Goal: Transaction & Acquisition: Purchase product/service

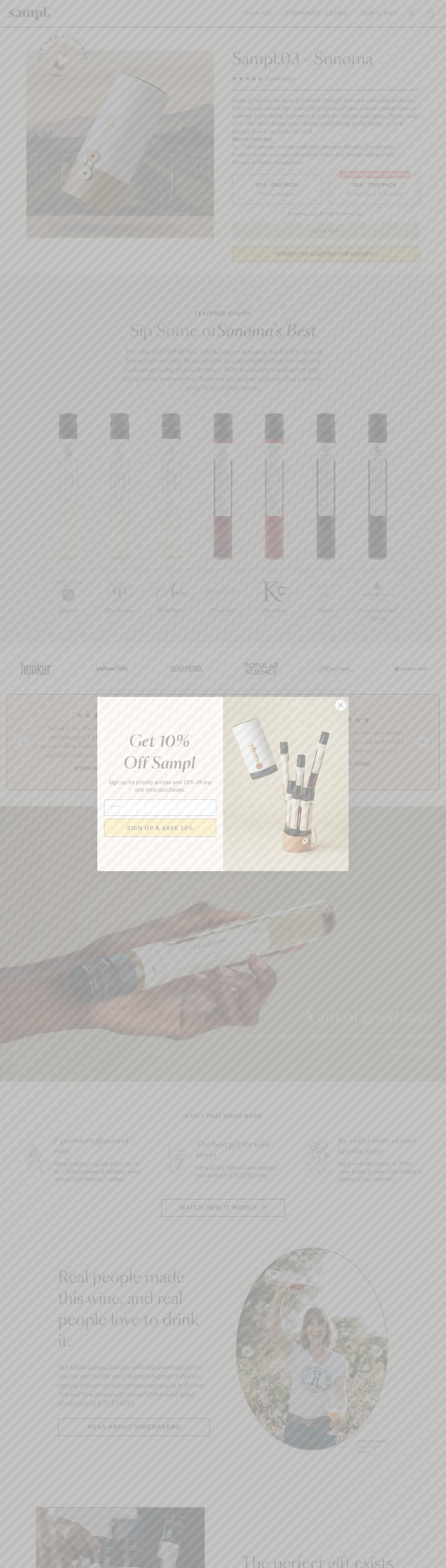
click at [341, 705] on icon "Close dialog" at bounding box center [340, 705] width 5 height 5
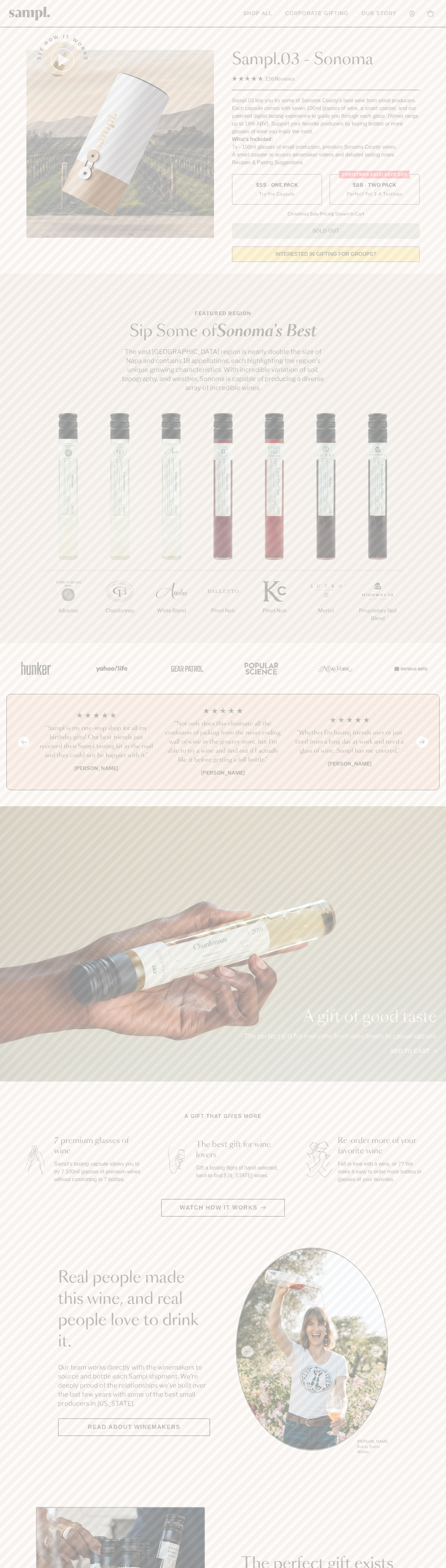
click at [375, 186] on span "$88 - Two Pack" at bounding box center [375, 185] width 44 height 7
click at [97, 742] on h3 "“Sampl is my one-stop shop for all my birthday gifts! Our best friends just rec…" at bounding box center [96, 741] width 116 height 36
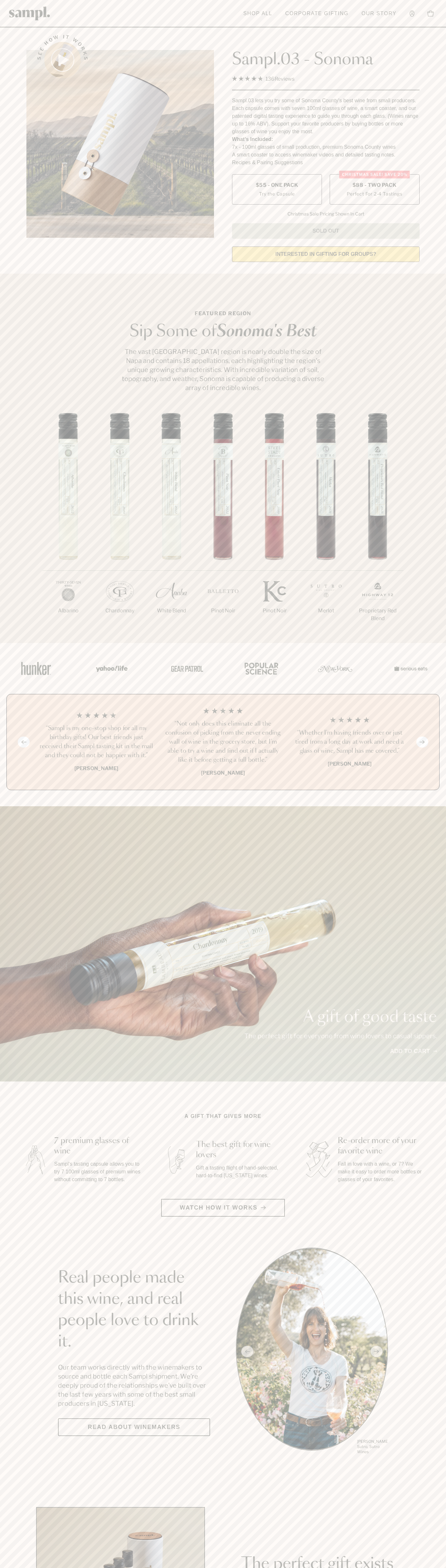
click at [310, 19] on link "Corporate Gifting" at bounding box center [318, 14] width 70 height 15
click at [423, 1184] on div "A gift that gives more 7 premium glasses of wine Sampl's tasting capsule allows…" at bounding box center [223, 1164] width 405 height 105
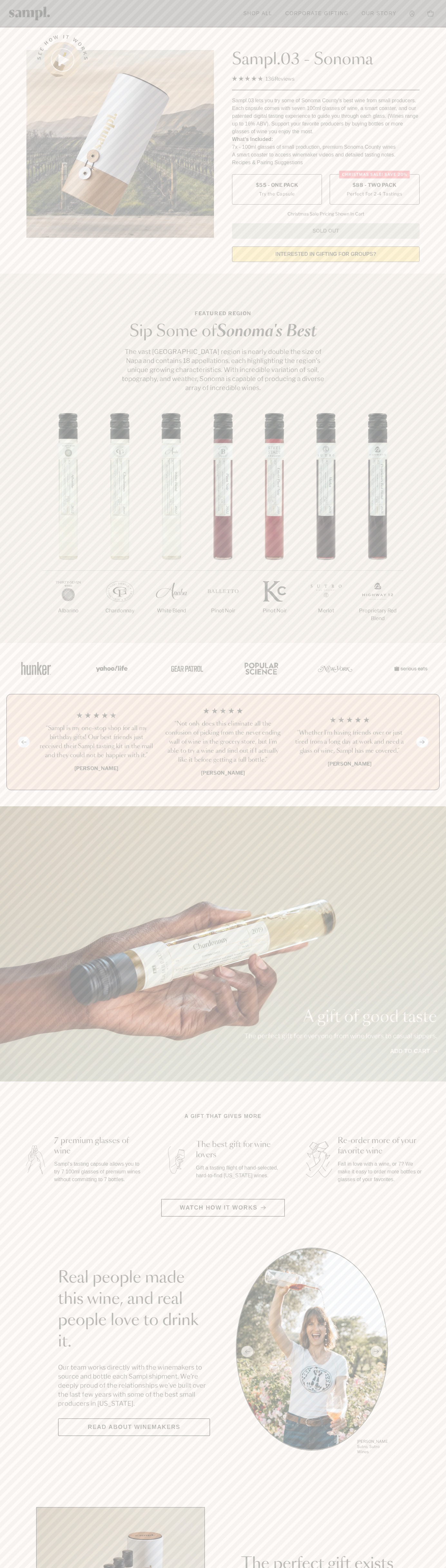
click at [360, 1568] on html "Skip to main content Toggle navigation menu Shop All Corporate Gifting Our Stor…" at bounding box center [223, 1512] width 446 height 3025
click at [22, 939] on div "A gift of good taste The perfect gift for everyone from wine lovers to casual s…" at bounding box center [223, 943] width 446 height 275
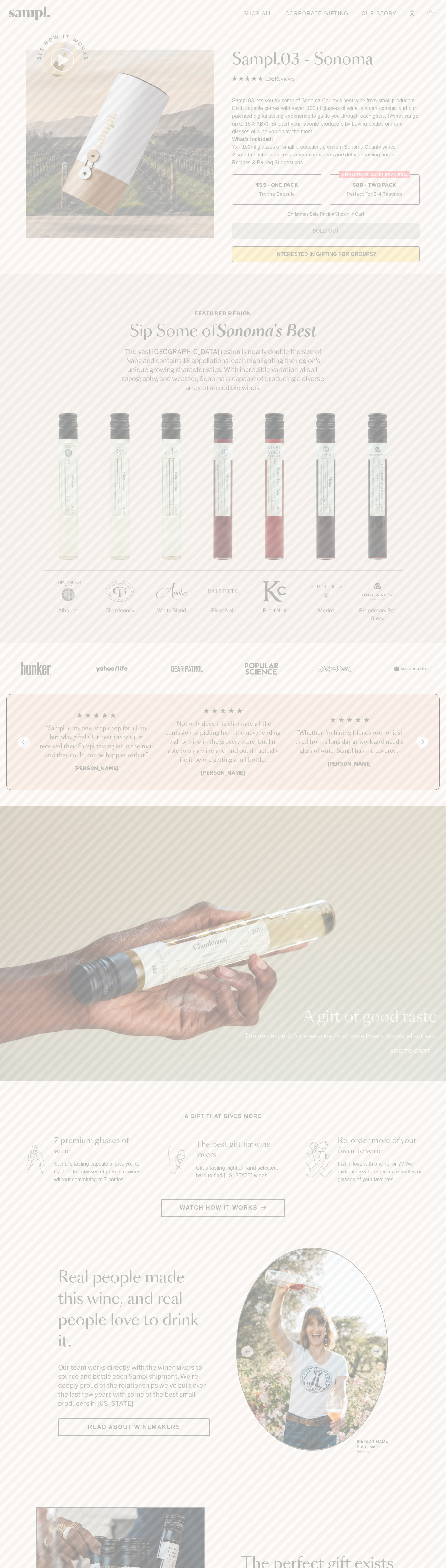
click at [375, 190] on label "Christmas SALE! Save 20% $88 - Two Pack Perfect For 2-4 Tastings" at bounding box center [375, 189] width 90 height 30
click at [97, 742] on h3 "“Sampl is my one-stop shop for all my birthday gifts! Our best friends just rec…" at bounding box center [96, 741] width 116 height 36
